Goal: Browse casually

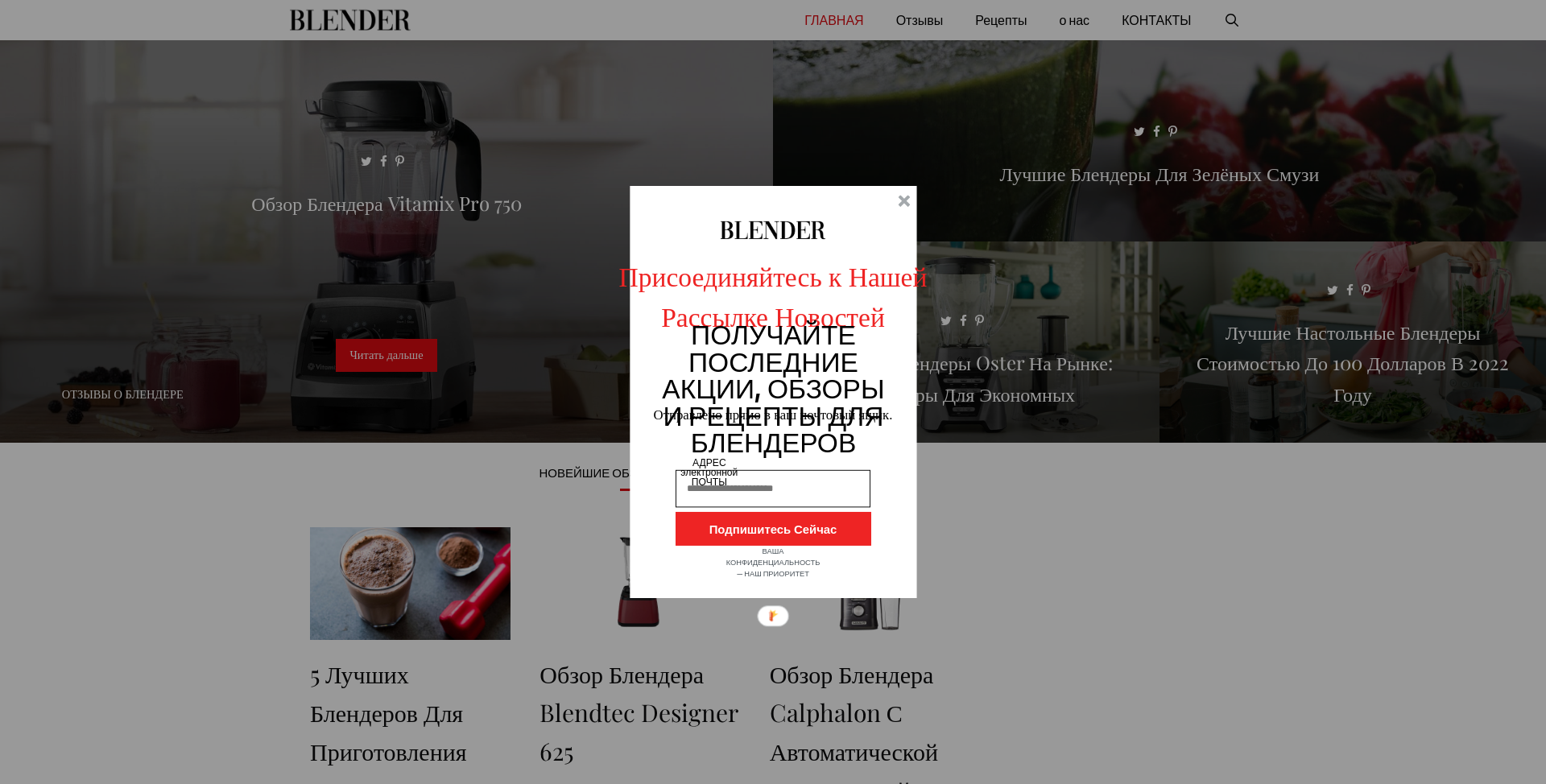
click at [907, 197] on div at bounding box center [904, 200] width 12 height 12
